Goal: Transaction & Acquisition: Subscribe to service/newsletter

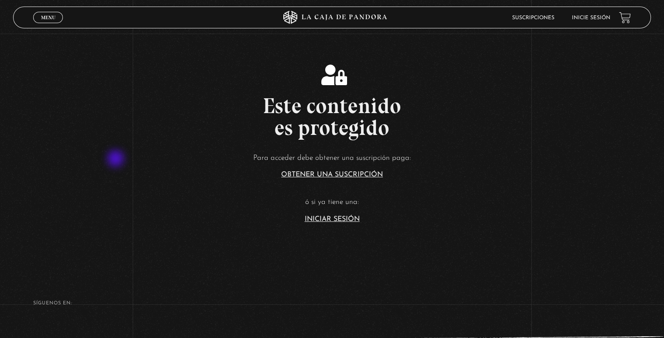
click at [116, 159] on p "Para acceder debe obtener una suscripción paga:" at bounding box center [332, 158] width 664 height 14
click at [340, 217] on link "Iniciar Sesión" at bounding box center [332, 219] width 55 height 7
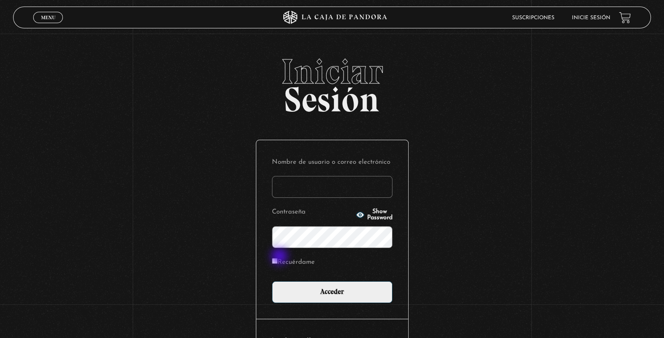
type input "[EMAIL_ADDRESS][DOMAIN_NAME]"
click at [280, 257] on label "Recuérdame" at bounding box center [293, 263] width 43 height 14
click at [277, 258] on input "Recuérdame" at bounding box center [275, 261] width 6 height 6
checkbox input "true"
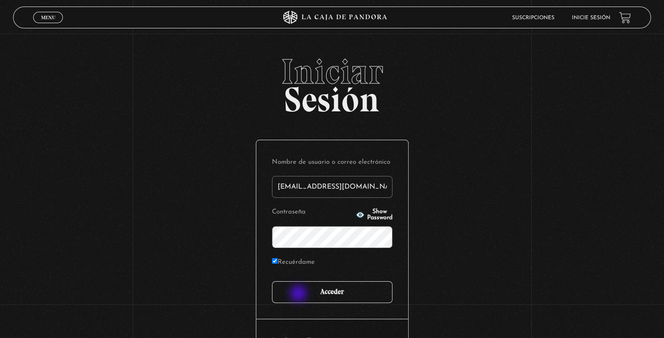
click at [299, 294] on input "Acceder" at bounding box center [332, 292] width 120 height 22
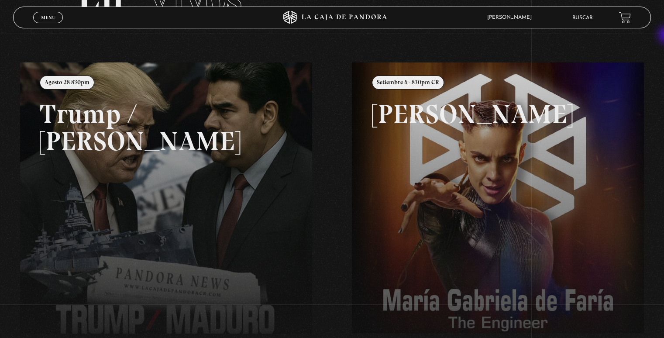
scroll to position [77, 0]
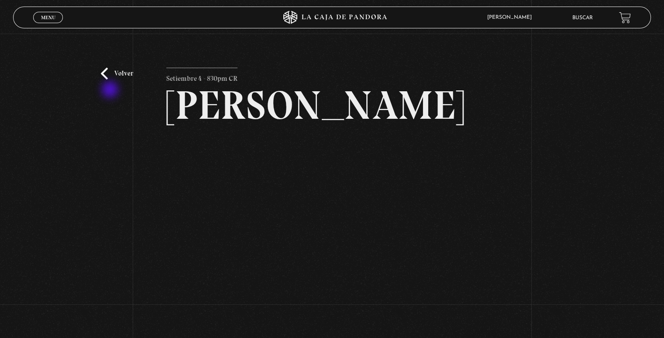
click at [111, 90] on div "Volver Setiembre 4 - 830pm CR Maria Gabriela de Faria" at bounding box center [332, 188] width 664 height 308
click at [106, 81] on div "Volver Setiembre 4 - 830pm CR Maria Gabriela de Faria" at bounding box center [332, 188] width 664 height 308
click at [106, 72] on link "Volver" at bounding box center [117, 74] width 32 height 12
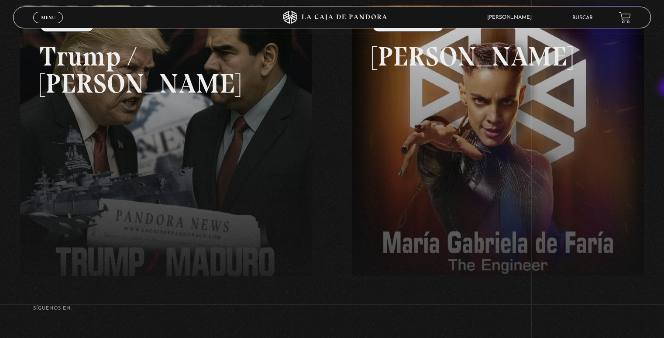
scroll to position [129, 0]
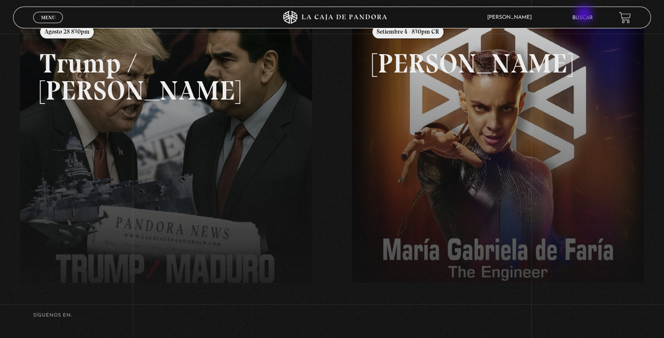
click at [585, 15] on li "Buscar" at bounding box center [582, 18] width 21 height 14
click at [589, 16] on link "Buscar" at bounding box center [582, 17] width 21 height 5
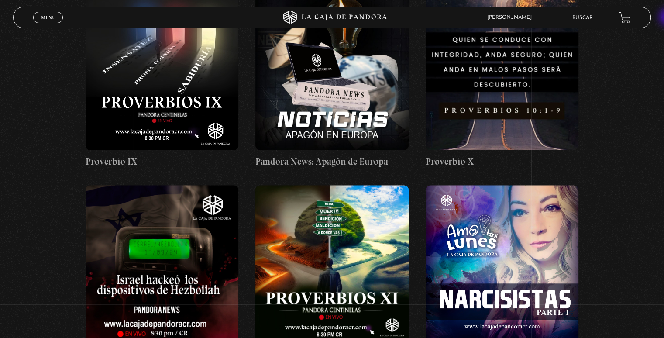
scroll to position [1774, 0]
